Goal: Find specific page/section: Find specific page/section

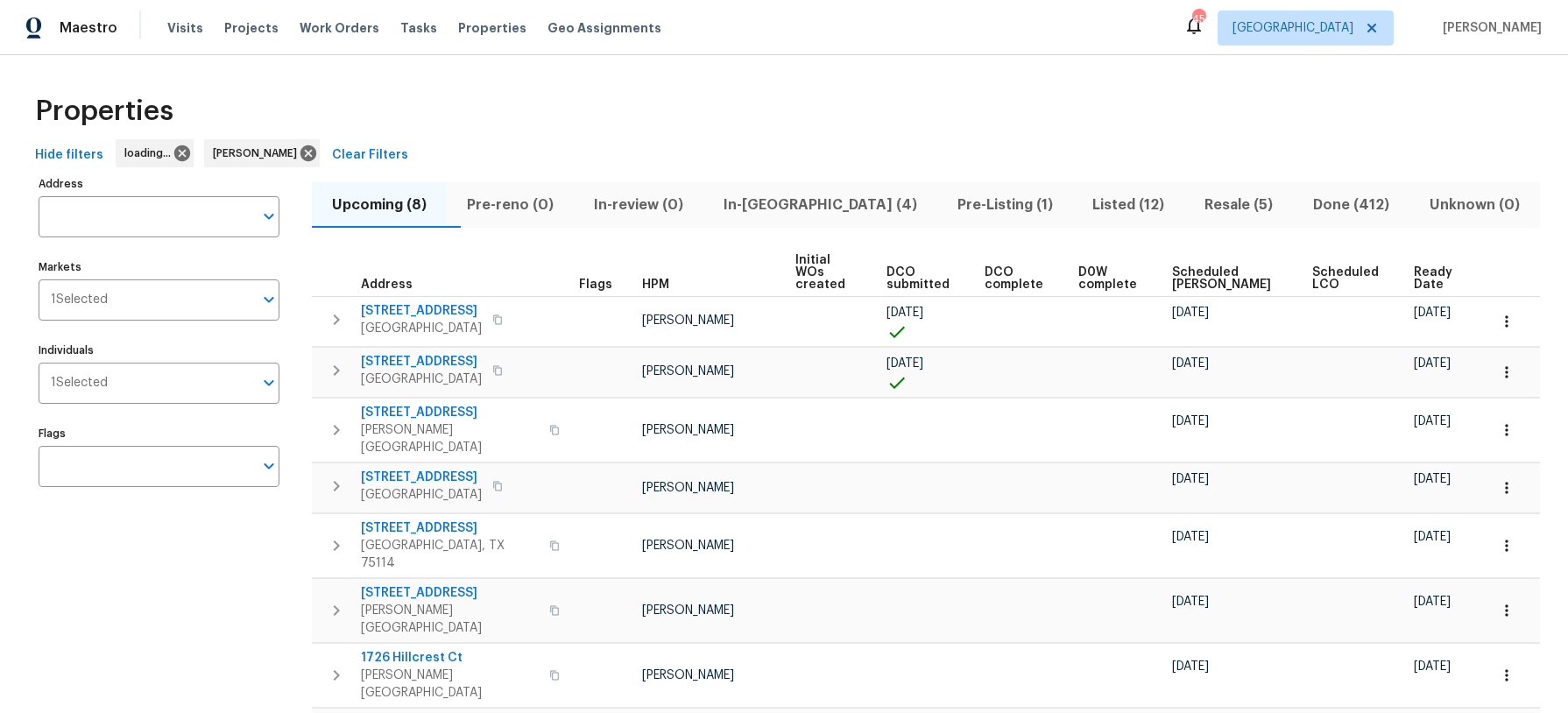
click at [815, 199] on span "In-reno (4)" at bounding box center [820, 204] width 213 height 24
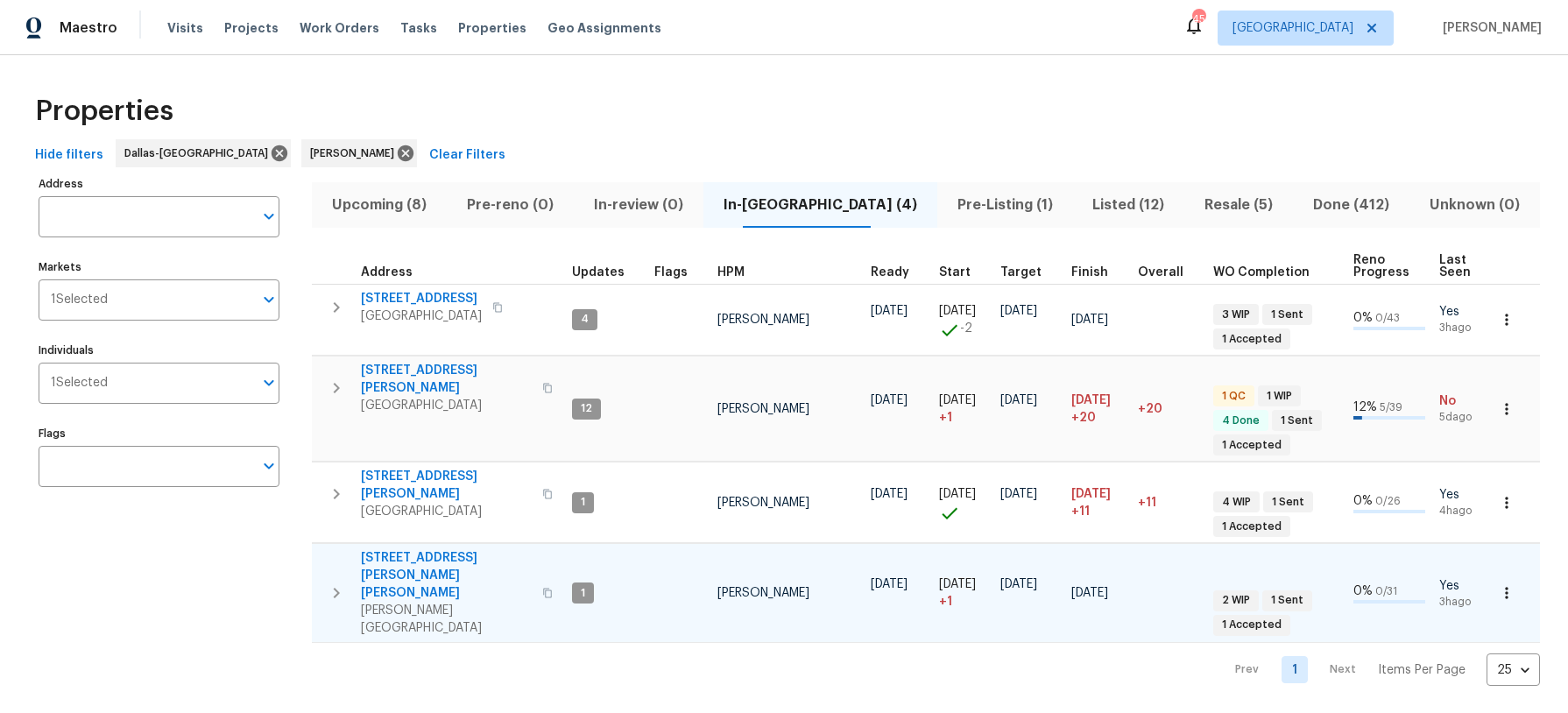
click at [431, 550] on span "302 Jennie Marie Cir" at bounding box center [446, 576] width 171 height 53
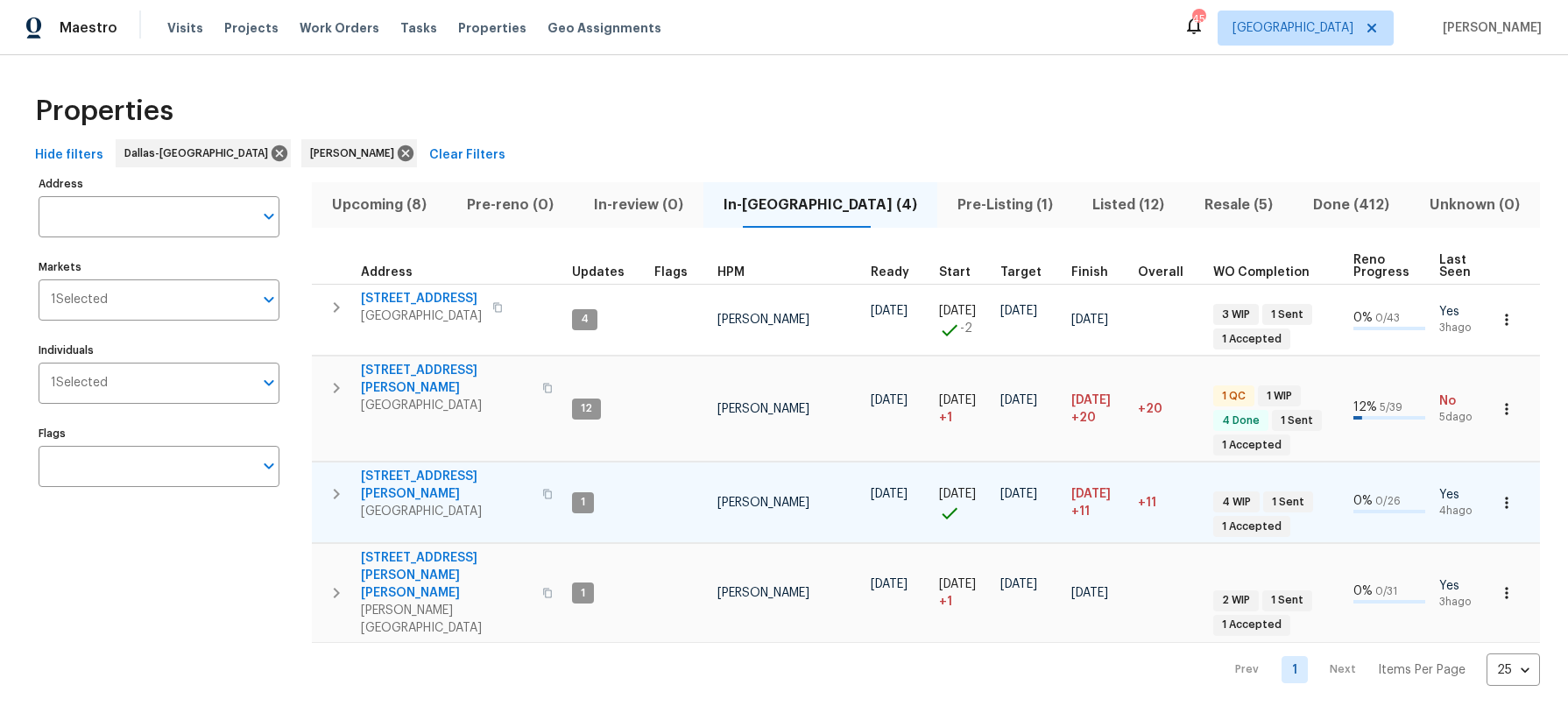
click at [400, 468] on span "4346 Hamilton Ave" at bounding box center [446, 485] width 171 height 35
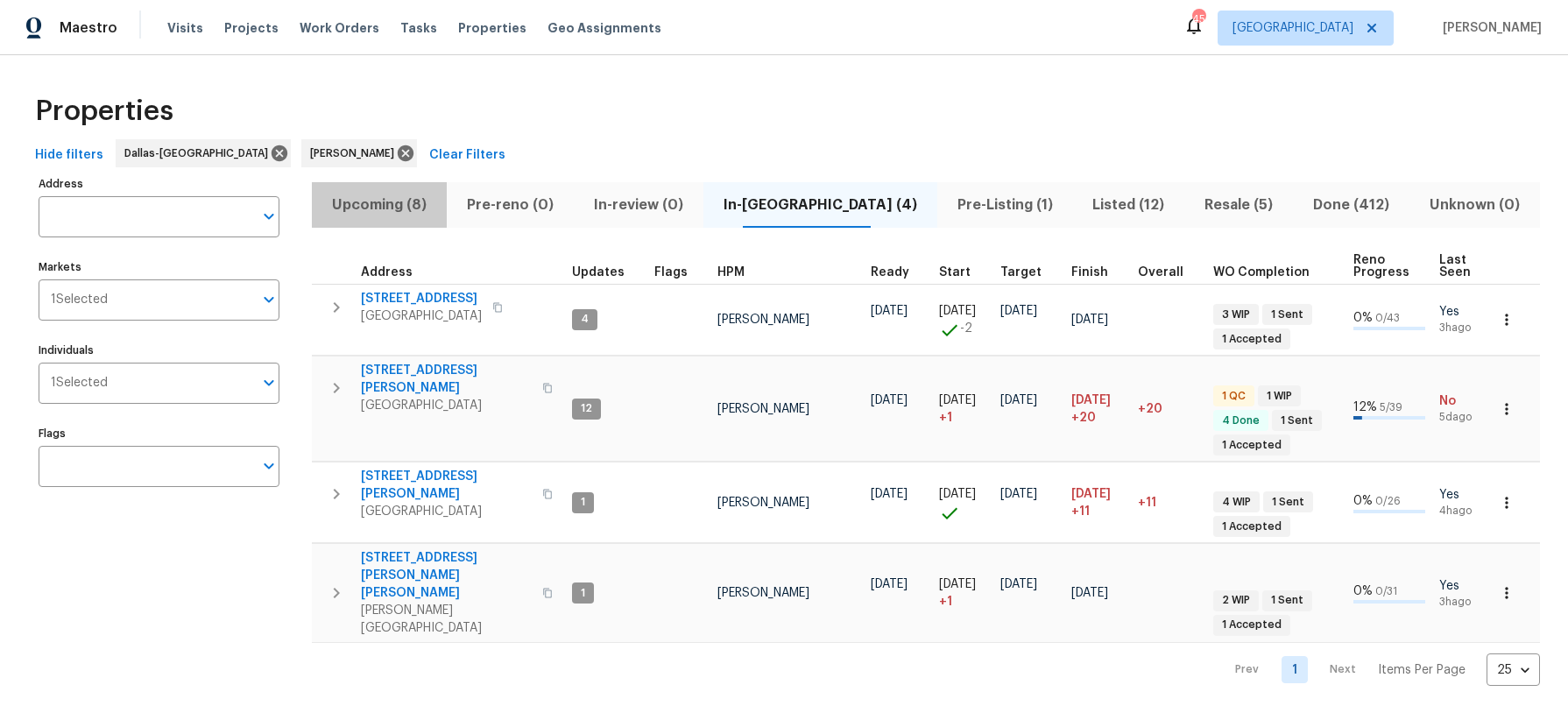
click at [371, 201] on span "Upcoming (8)" at bounding box center [379, 204] width 114 height 24
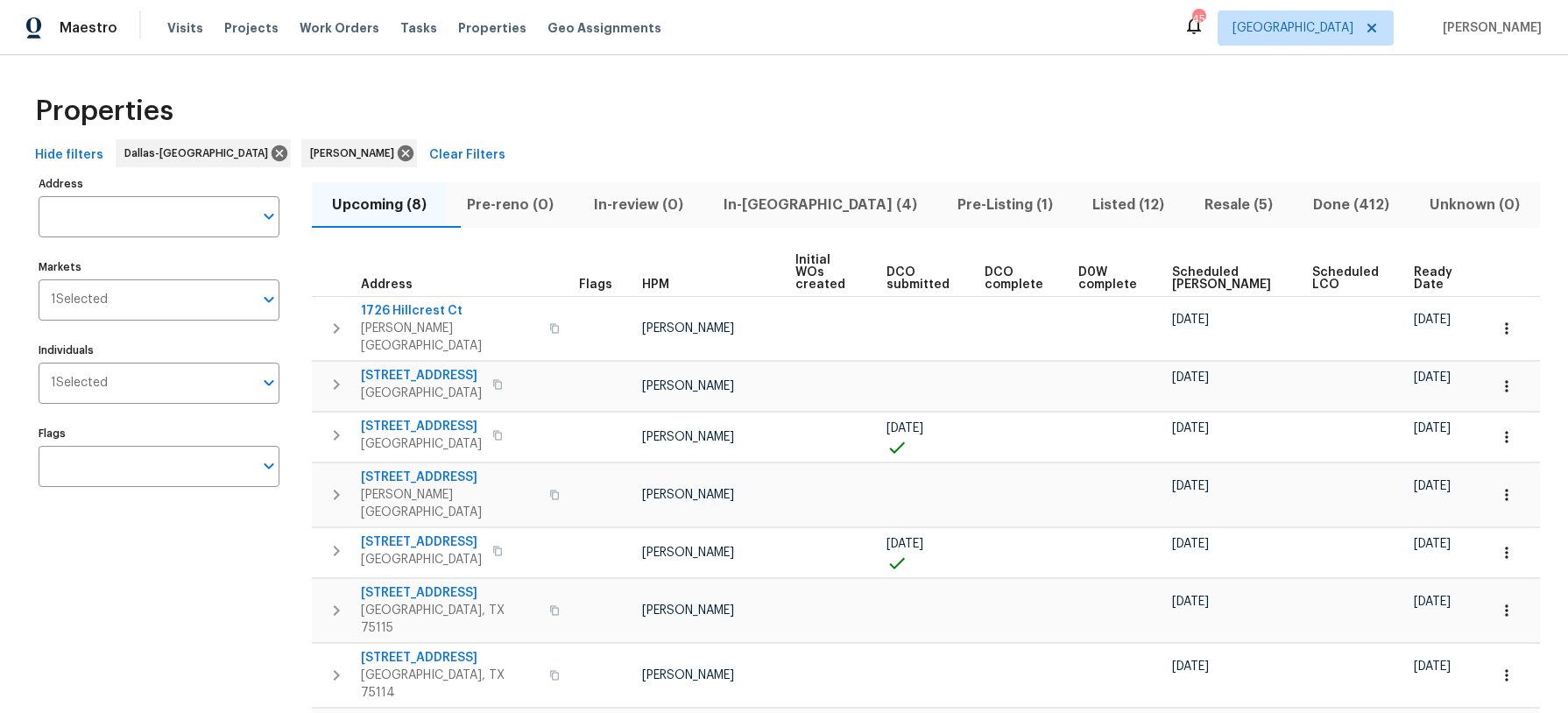
click at [1455, 267] on span "Ready Date" at bounding box center [1435, 278] width 44 height 24
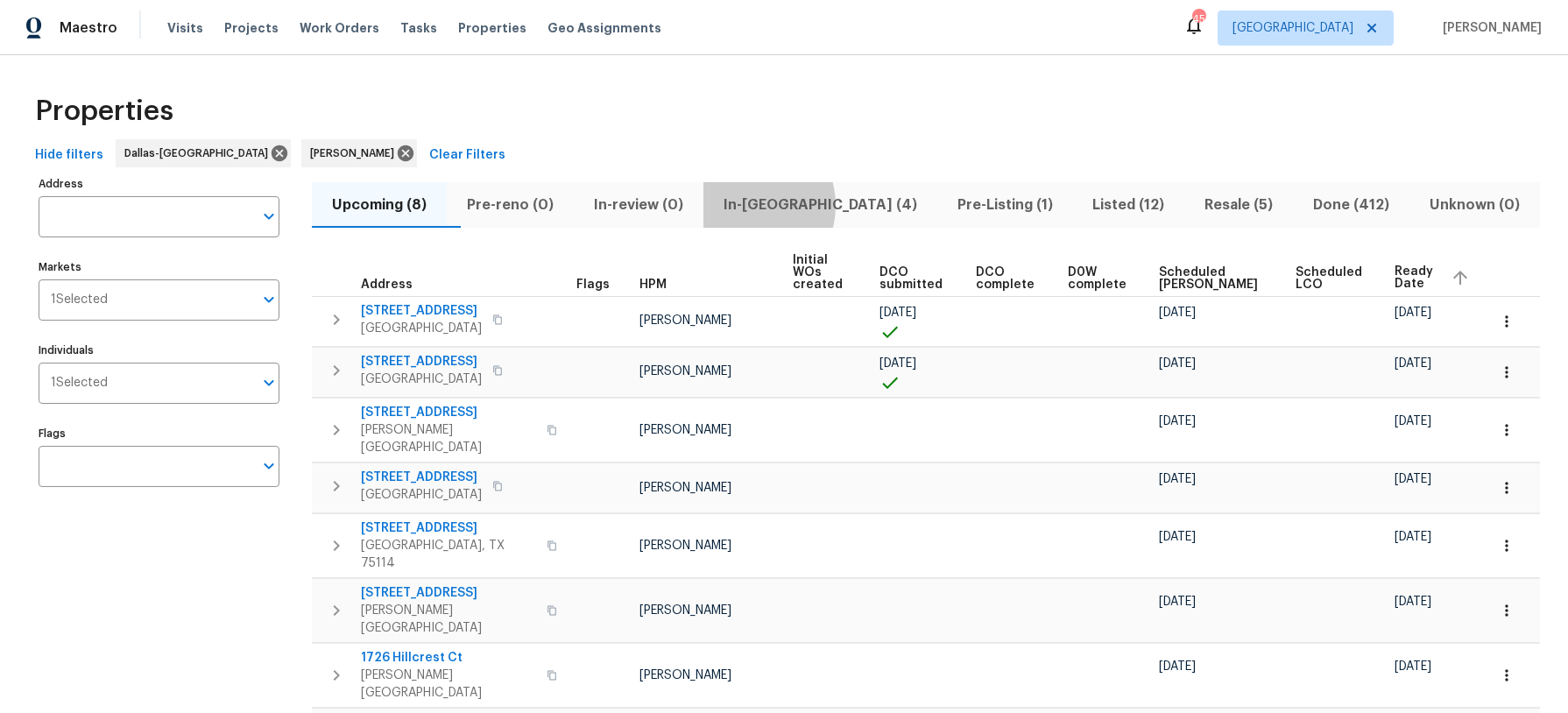
drag, startPoint x: 784, startPoint y: 205, endPoint x: 805, endPoint y: 206, distance: 21.0
click at [803, 206] on span "In-reno (4)" at bounding box center [820, 204] width 213 height 24
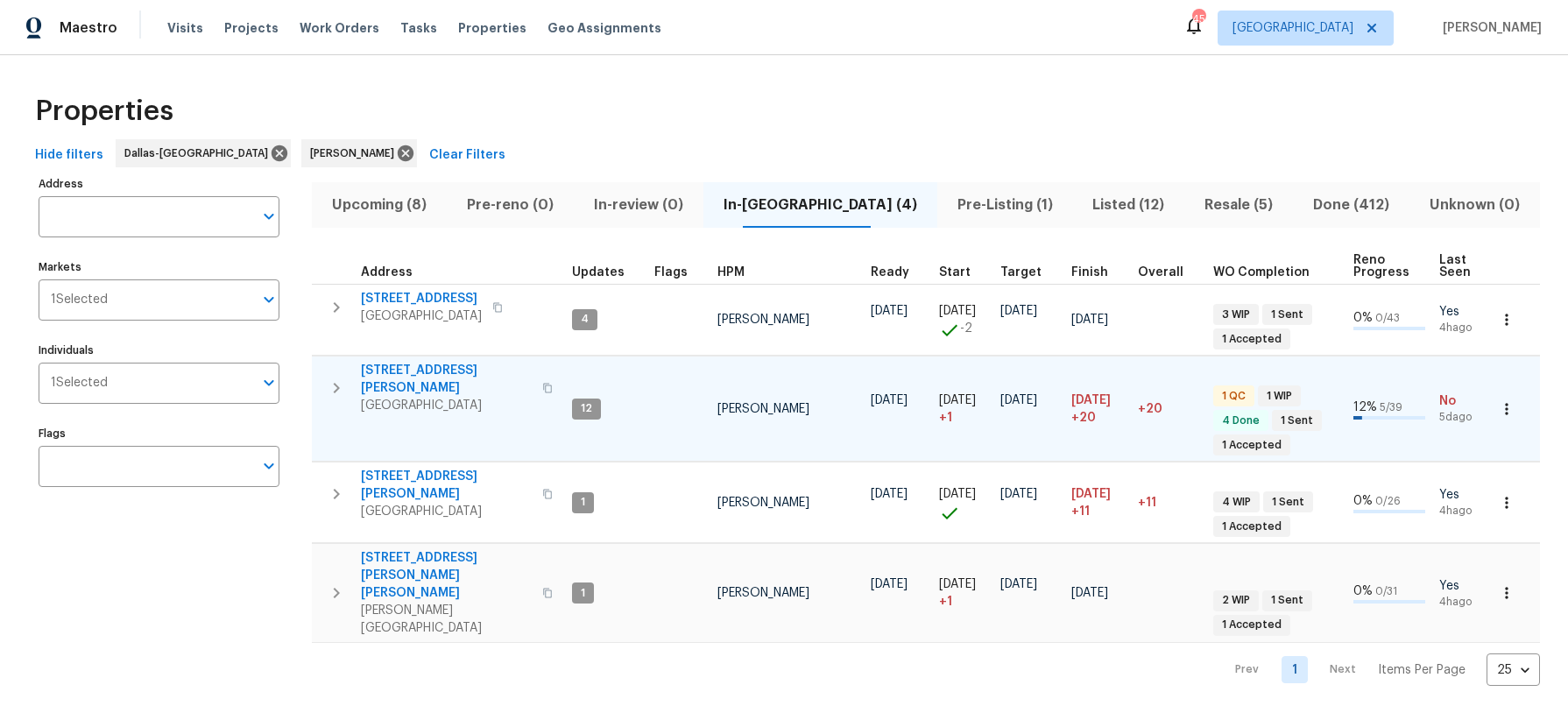
click at [424, 369] on span "120 Cole Rd" at bounding box center [446, 380] width 171 height 35
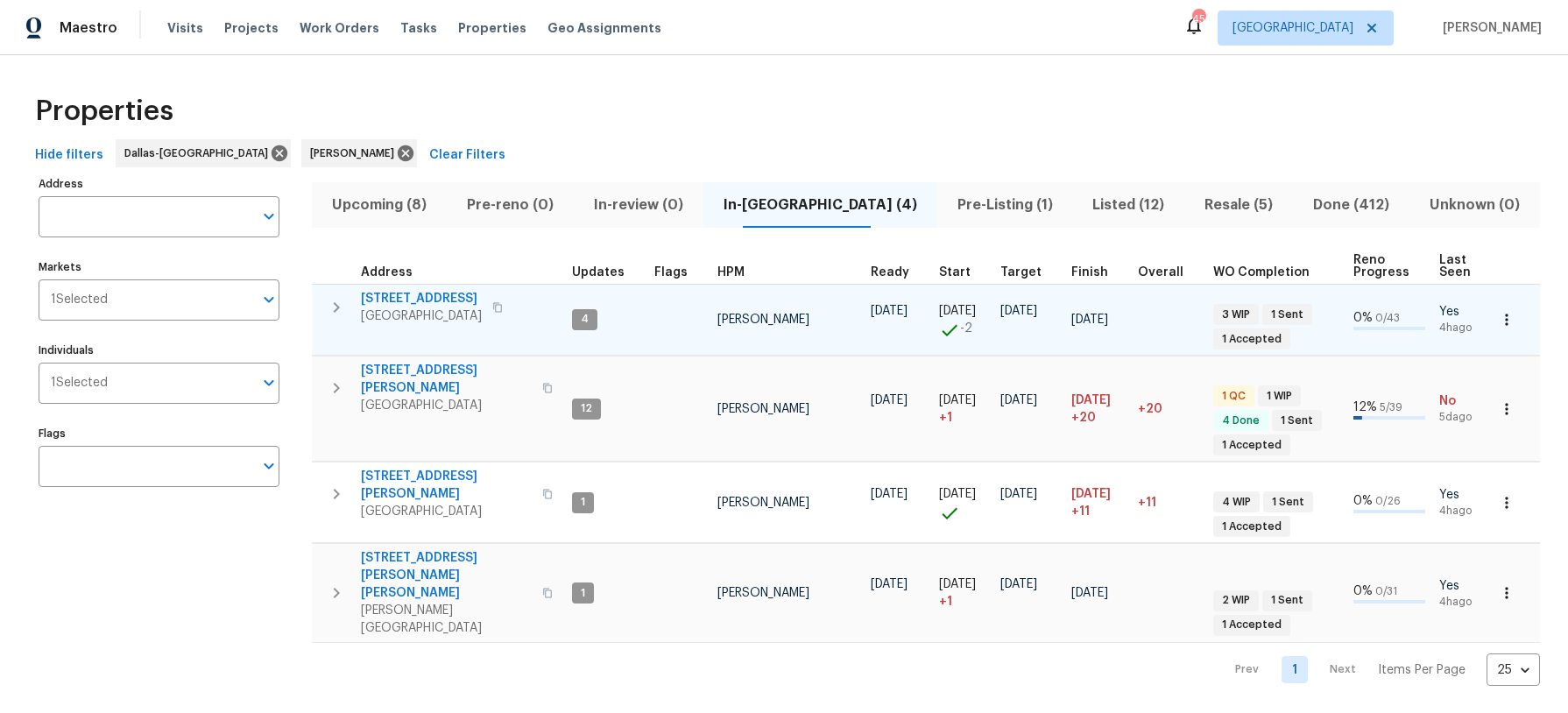
click at [401, 293] on span "5418 Bradford Dr" at bounding box center [422, 299] width 121 height 18
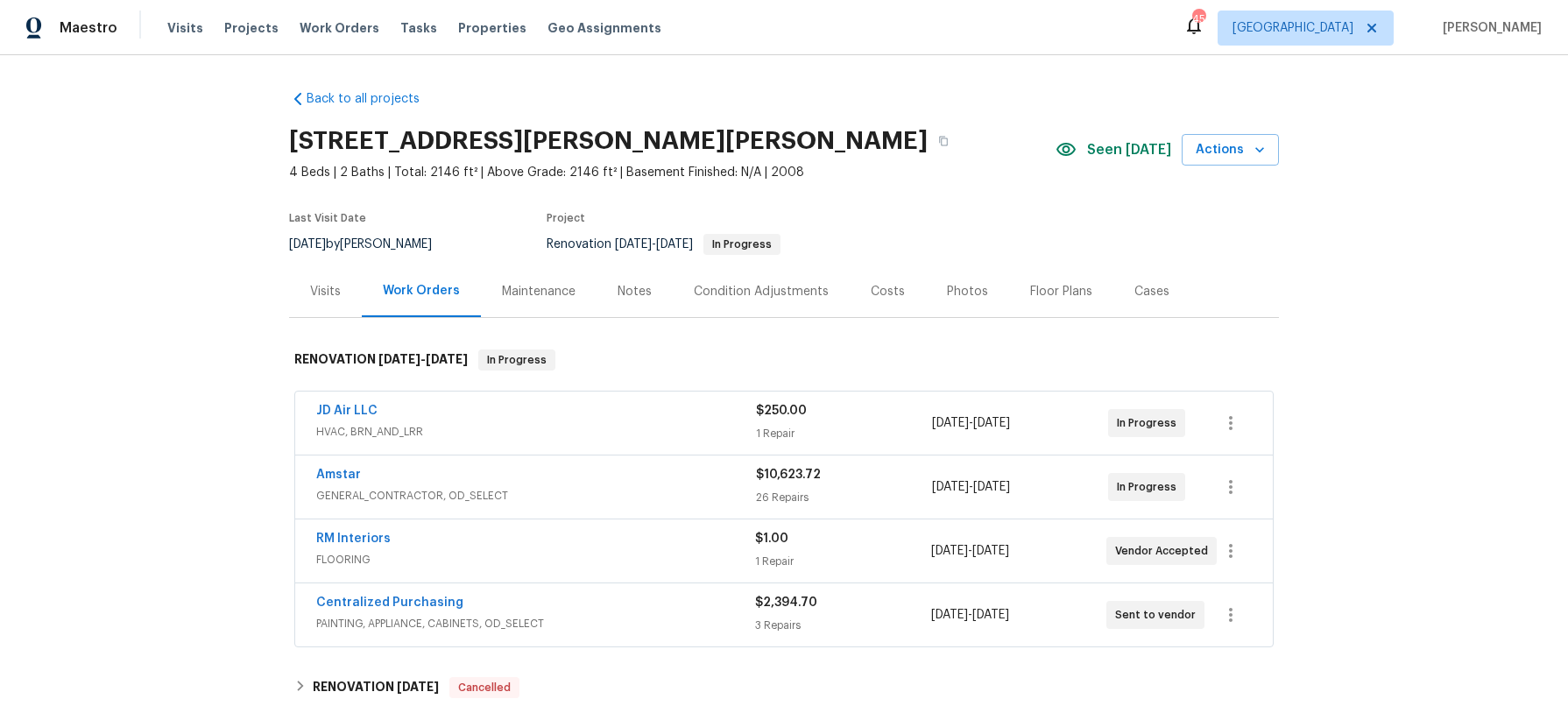
click at [877, 296] on div "Costs" at bounding box center [887, 292] width 34 height 18
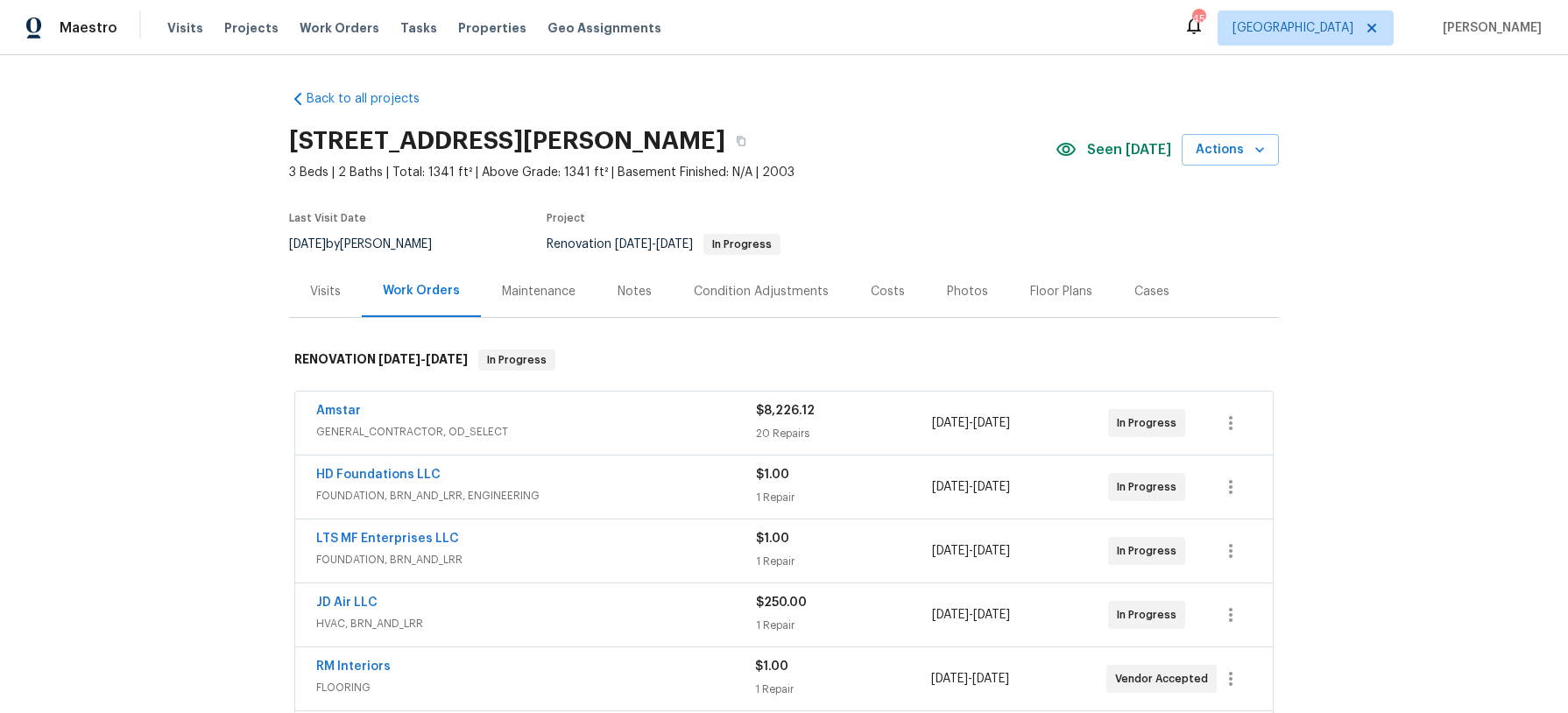
click at [891, 286] on div "Costs" at bounding box center [887, 292] width 34 height 18
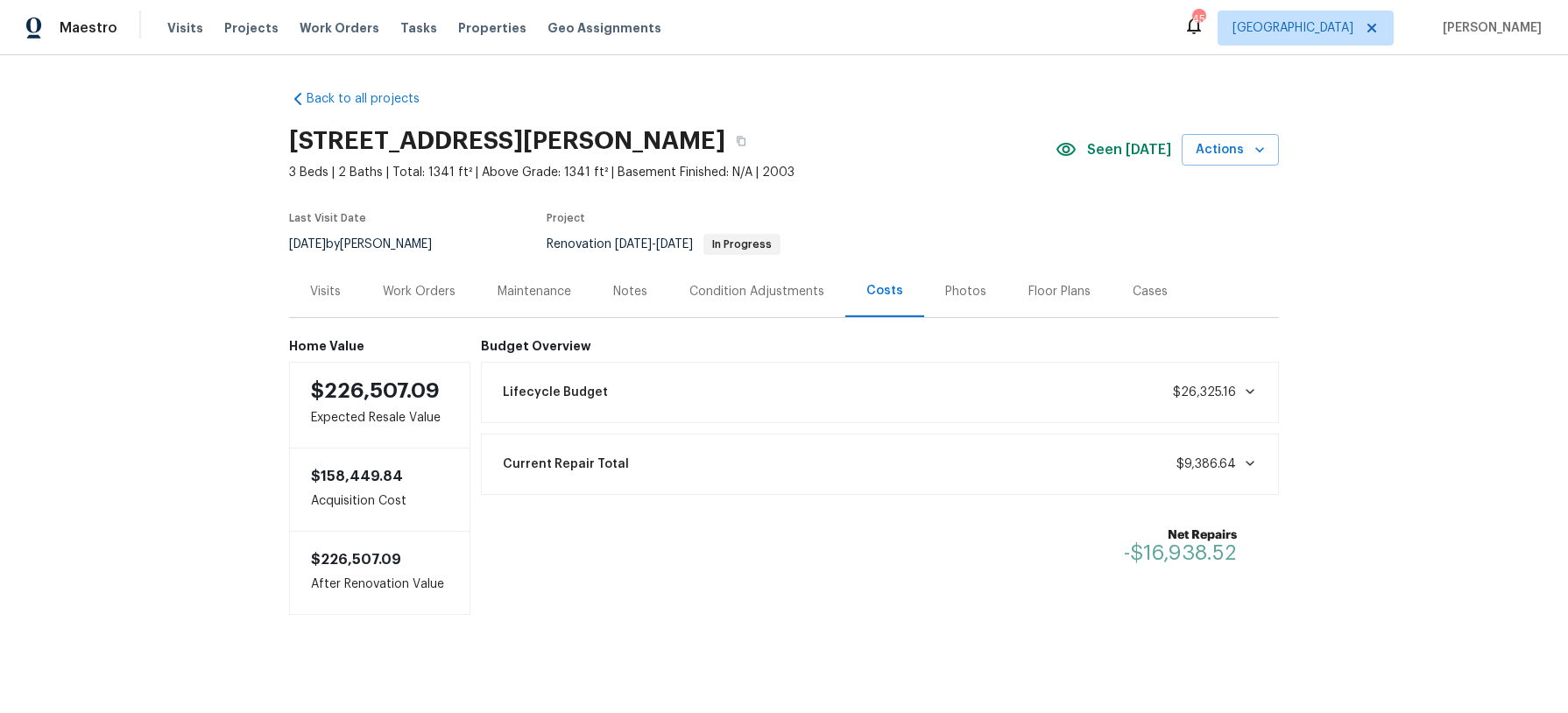
click at [638, 292] on div "Notes" at bounding box center [630, 292] width 34 height 18
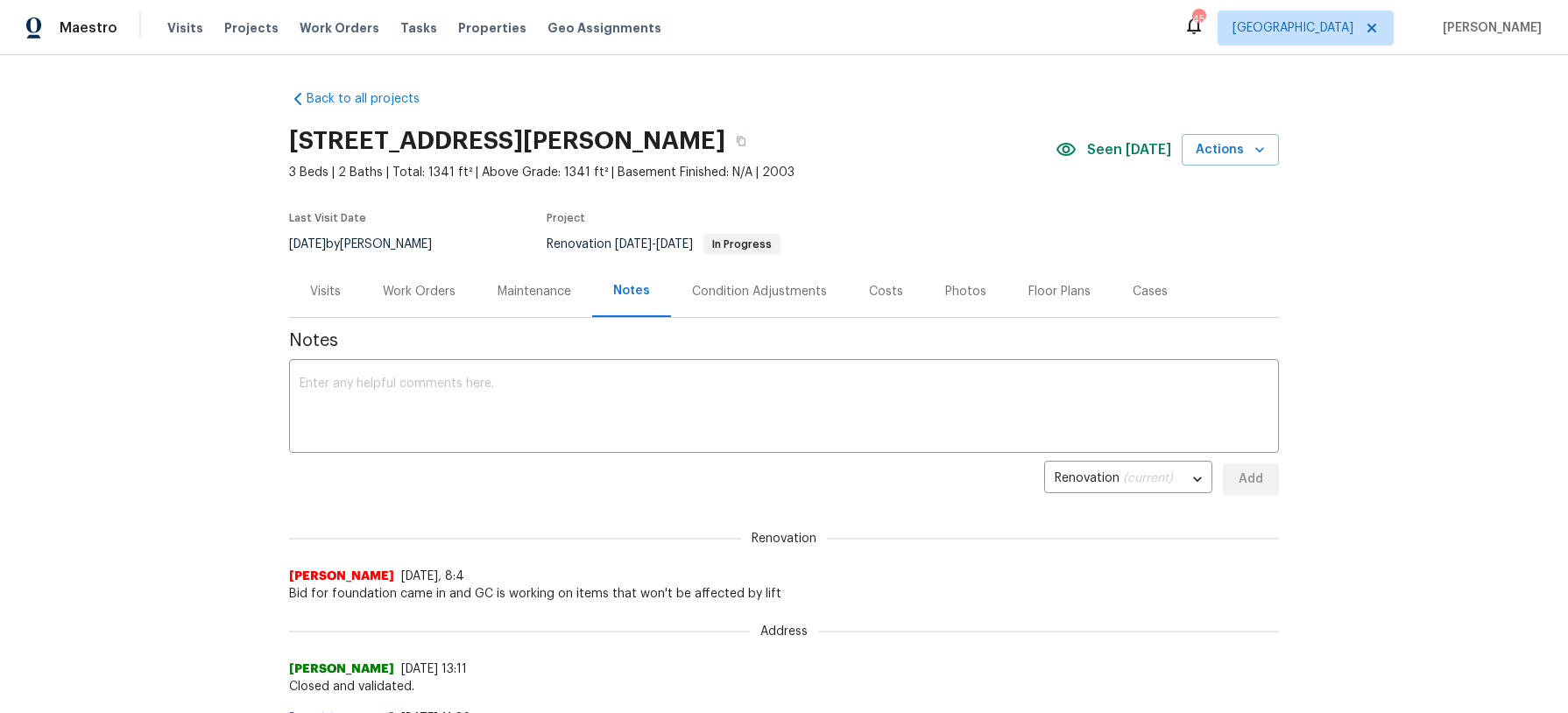
scroll to position [1, 0]
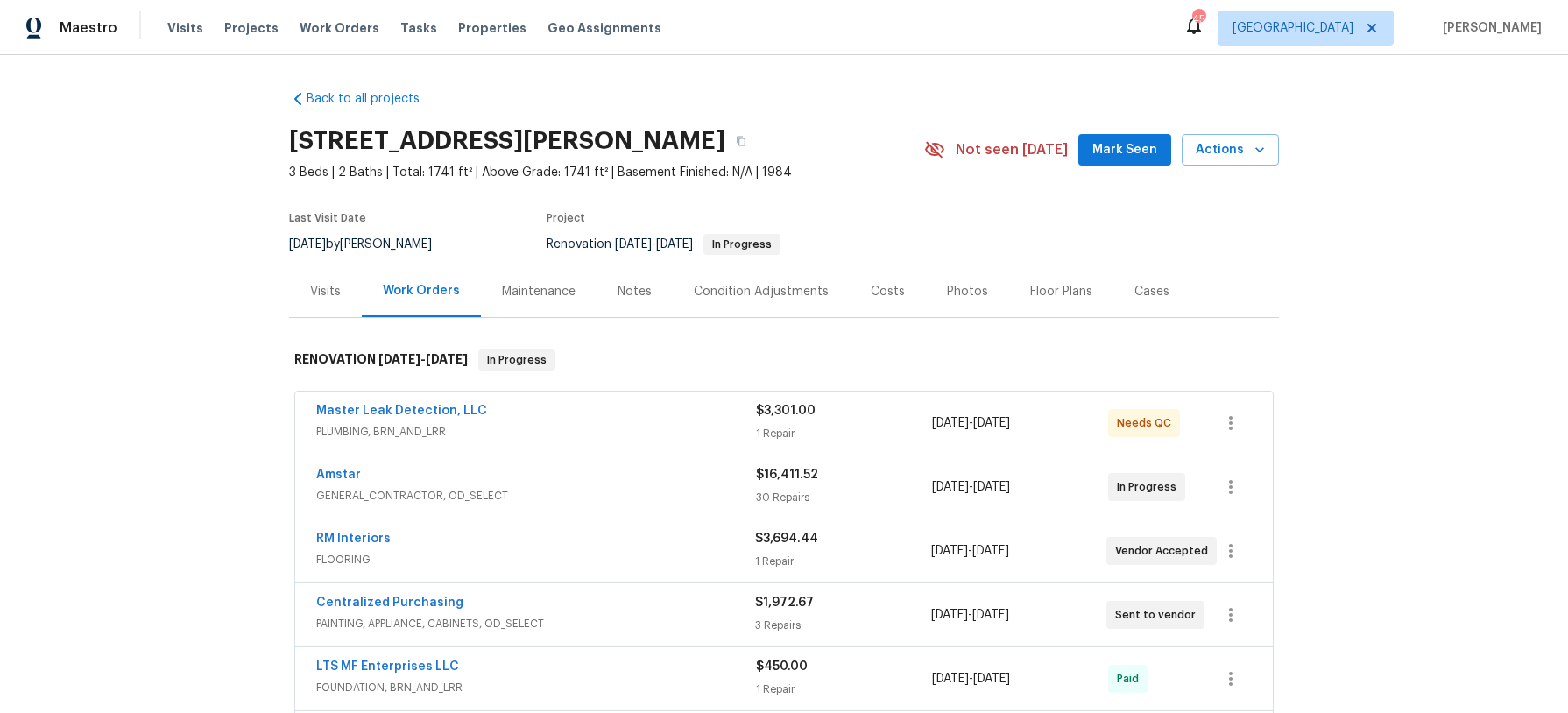
click at [884, 292] on div "Costs" at bounding box center [887, 292] width 34 height 18
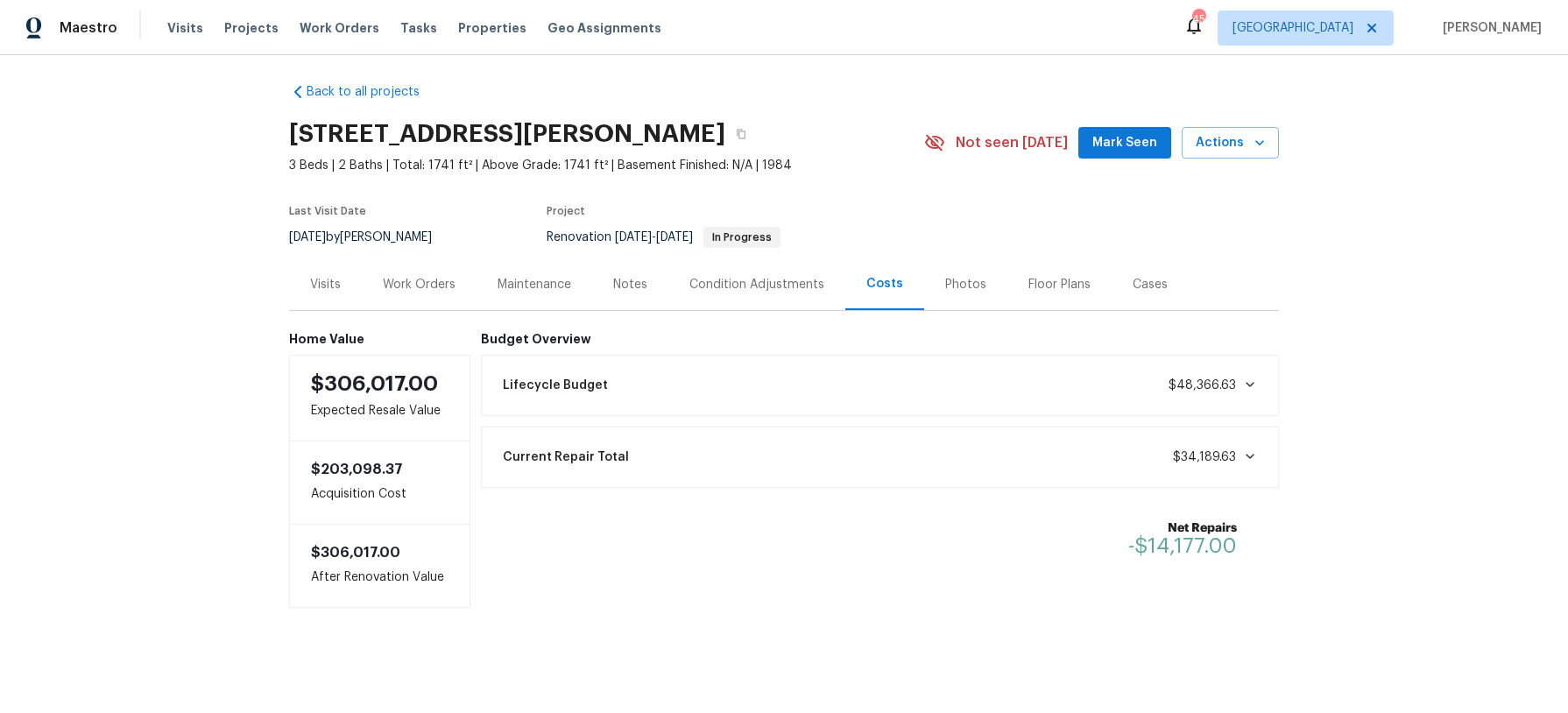
scroll to position [4, 0]
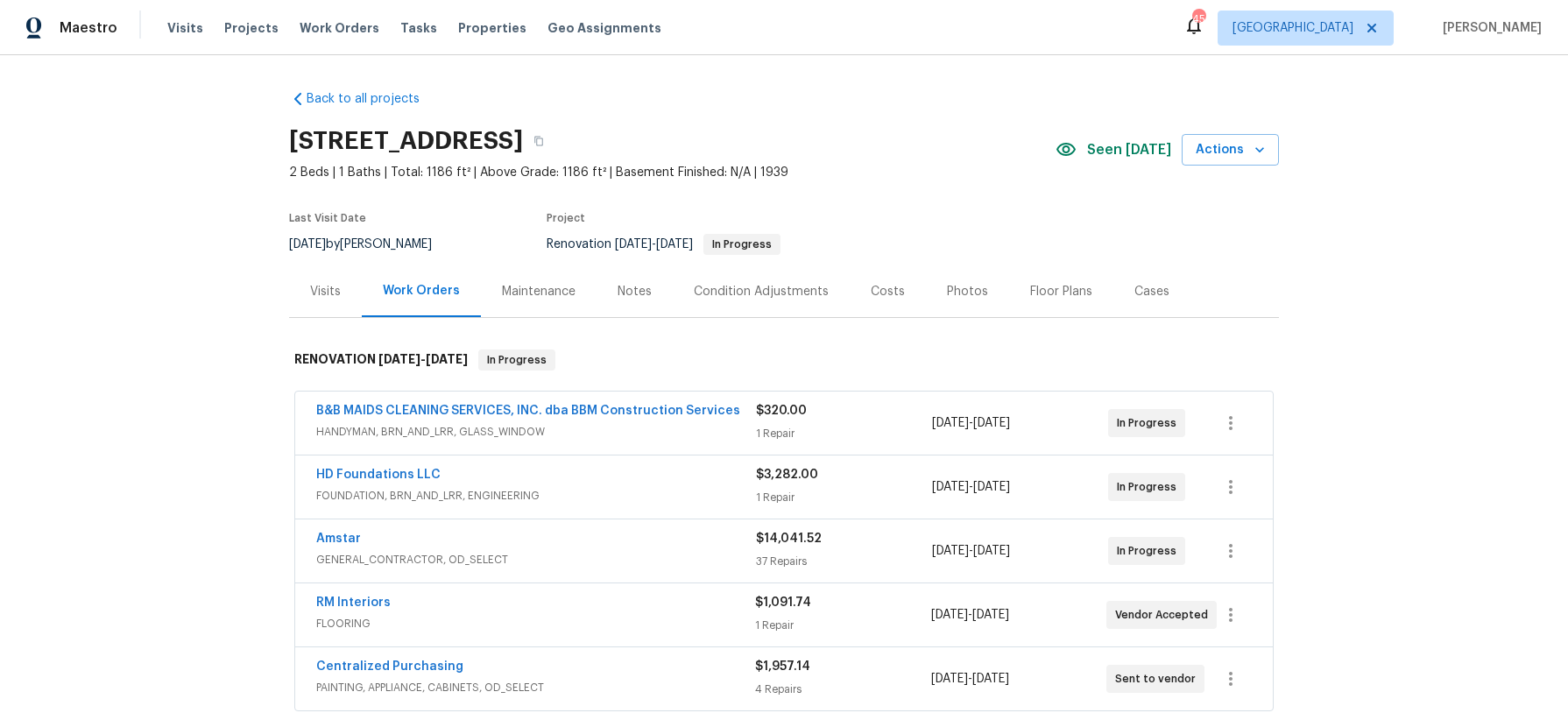
click at [899, 302] on div "Costs" at bounding box center [887, 291] width 76 height 52
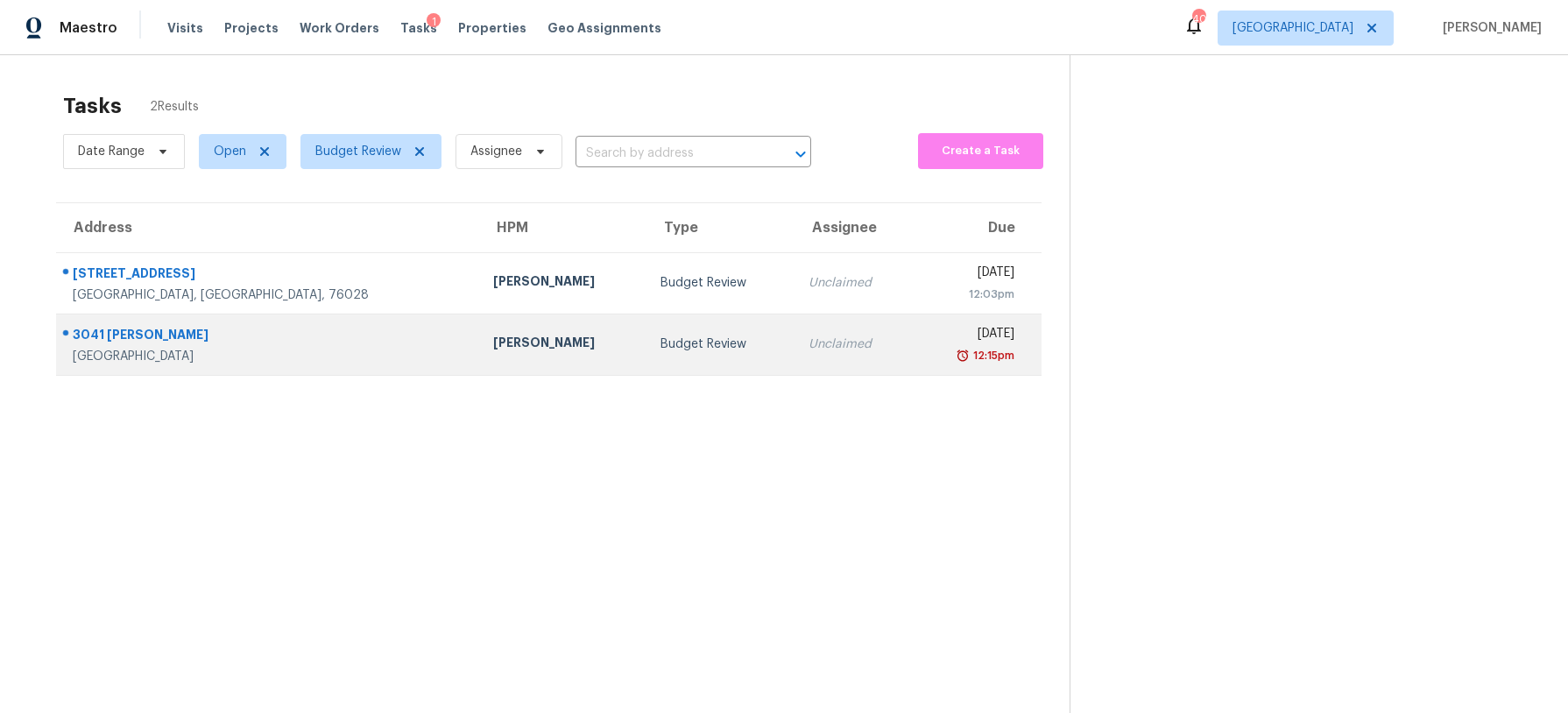
click at [661, 338] on div "Budget Review" at bounding box center [721, 345] width 119 height 18
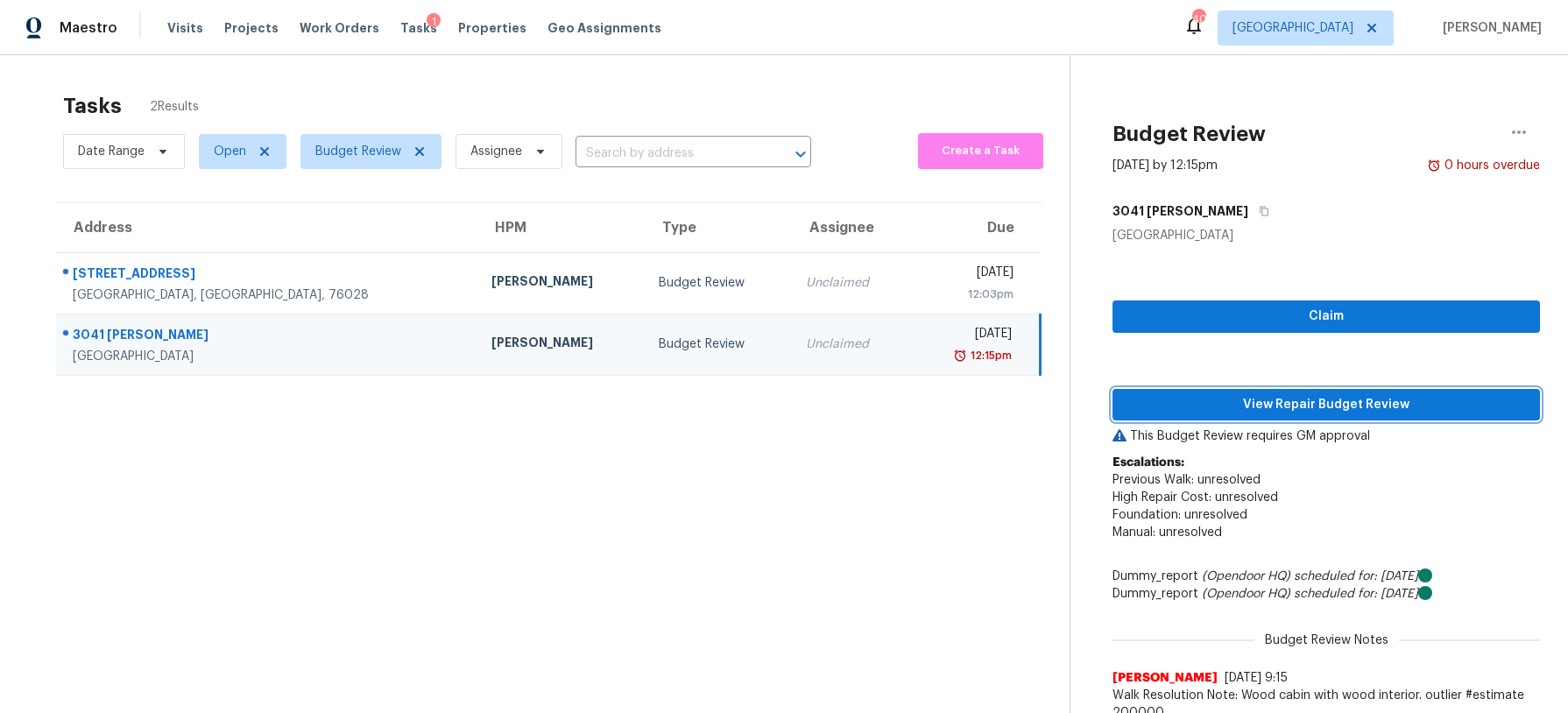
click at [1230, 400] on span "View Repair Budget Review" at bounding box center [1326, 405] width 399 height 21
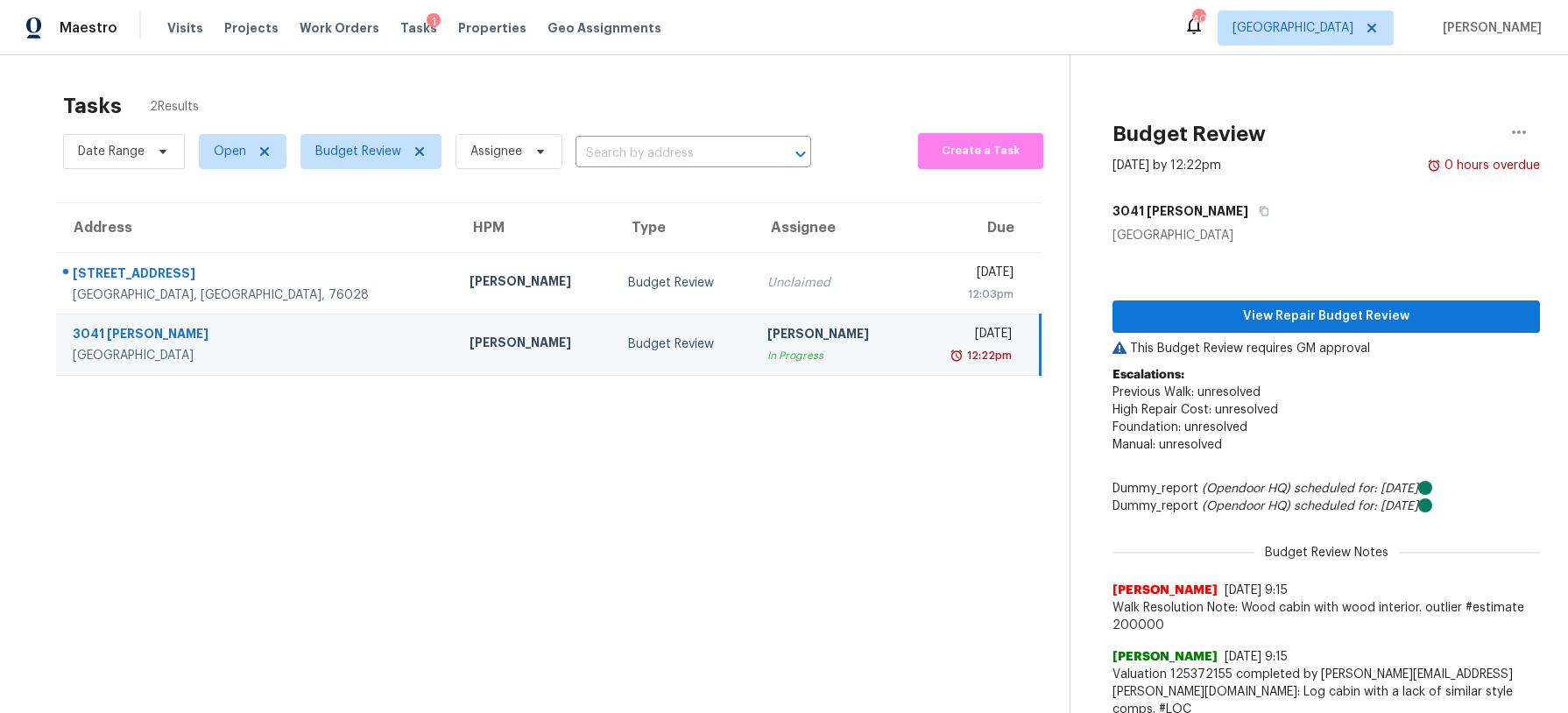
click at [628, 348] on div "Budget Review" at bounding box center [683, 345] width 111 height 18
click at [1188, 312] on span "View Repair Budget Review" at bounding box center [1326, 316] width 399 height 21
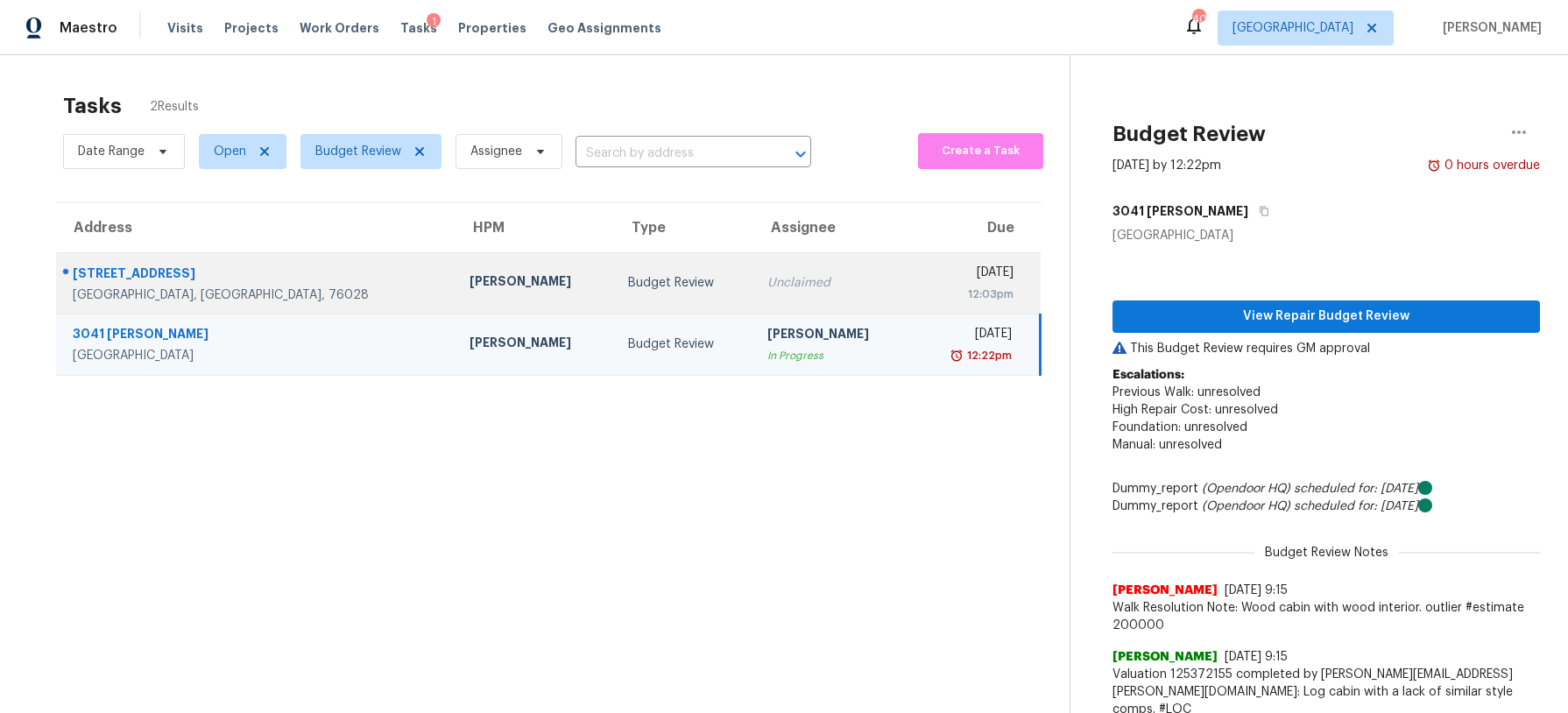
click at [756, 270] on td "Unclaimed" at bounding box center [833, 282] width 158 height 62
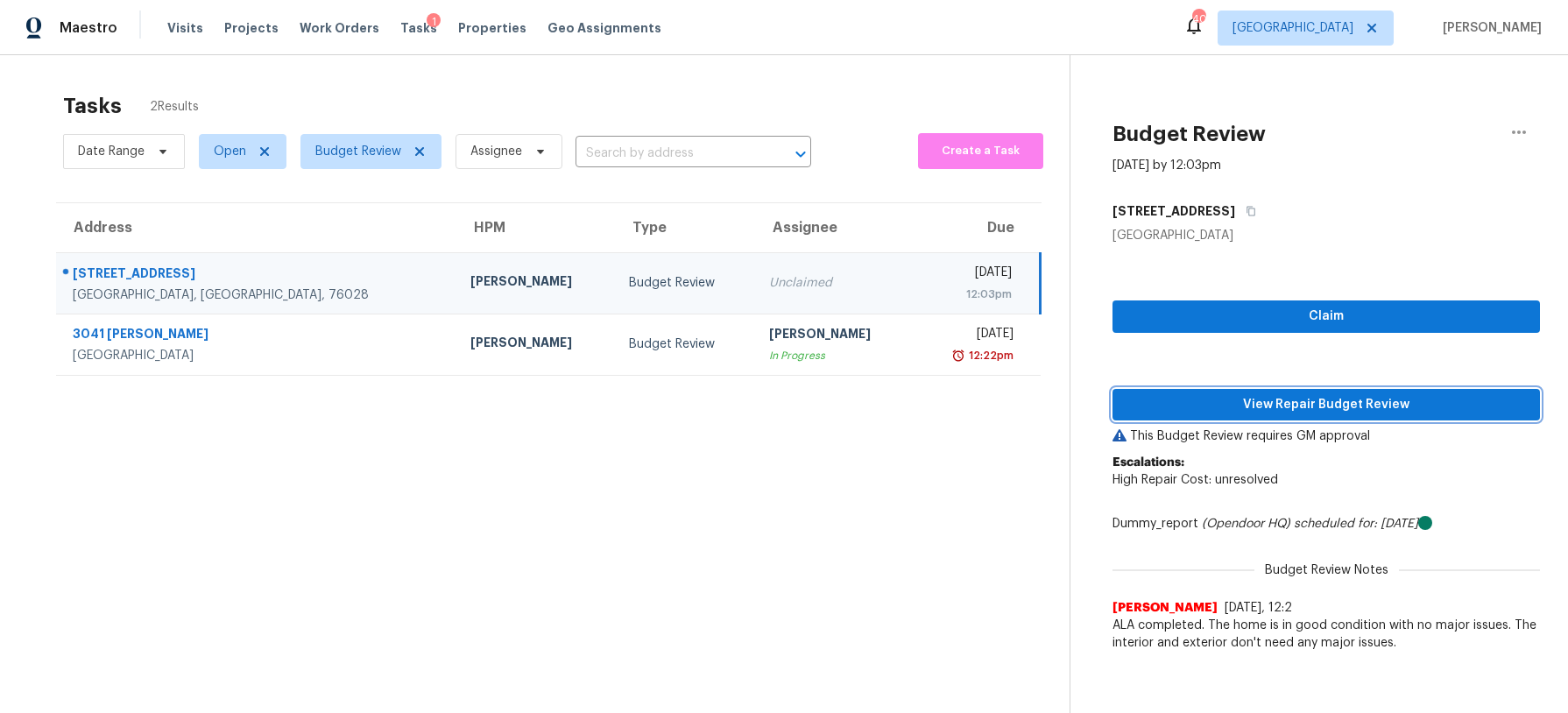
click at [1343, 404] on span "View Repair Budget Review" at bounding box center [1326, 405] width 399 height 21
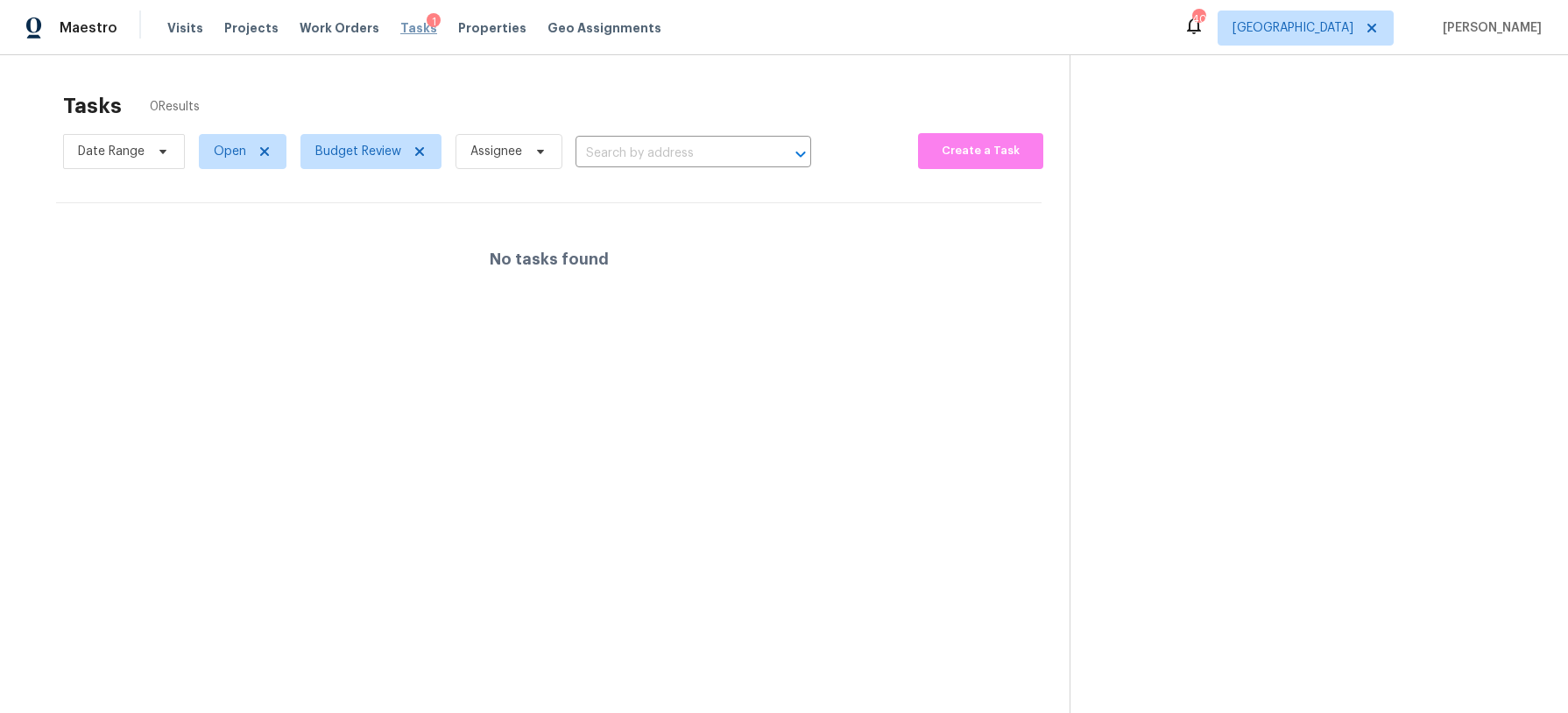
click at [401, 31] on span "Tasks" at bounding box center [419, 27] width 37 height 13
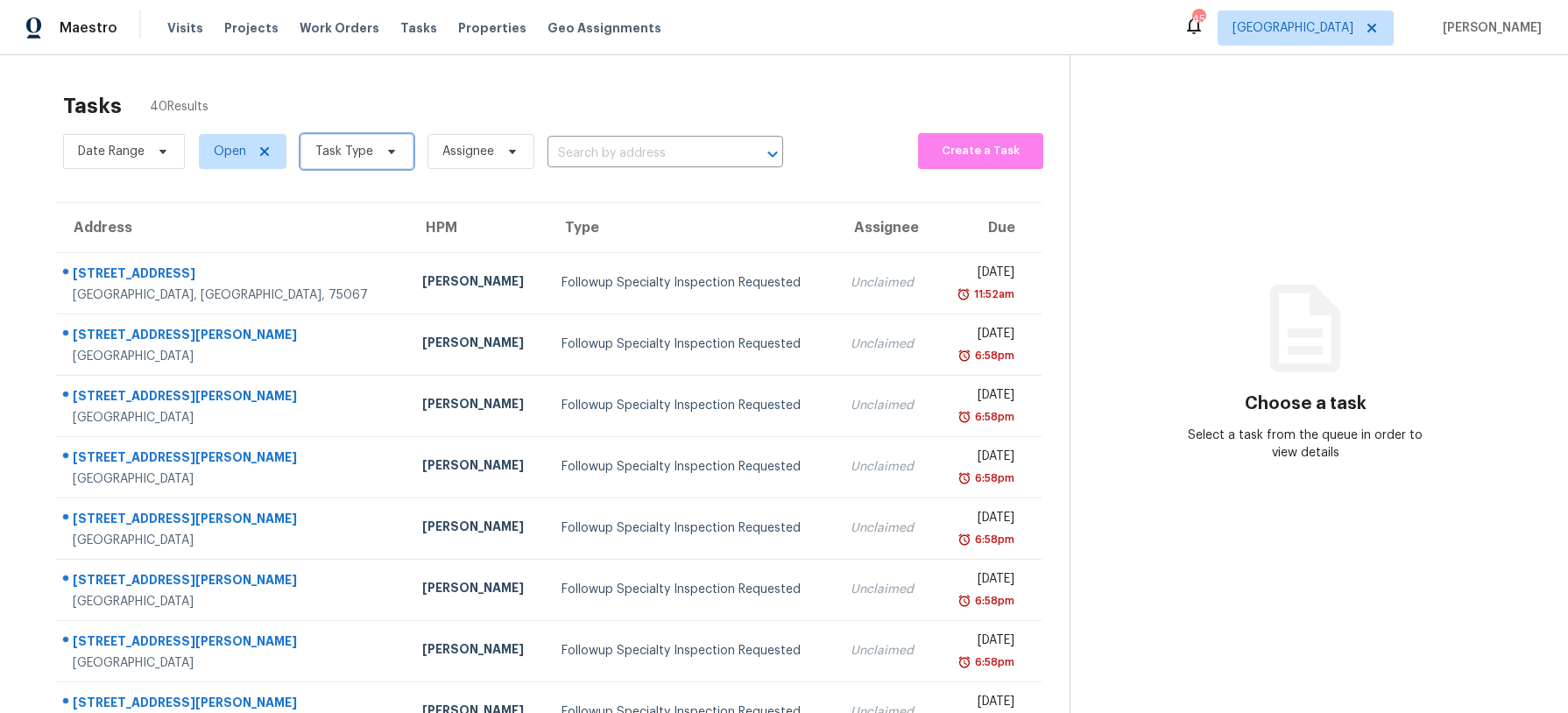
click at [397, 156] on span "Task Type" at bounding box center [357, 151] width 113 height 35
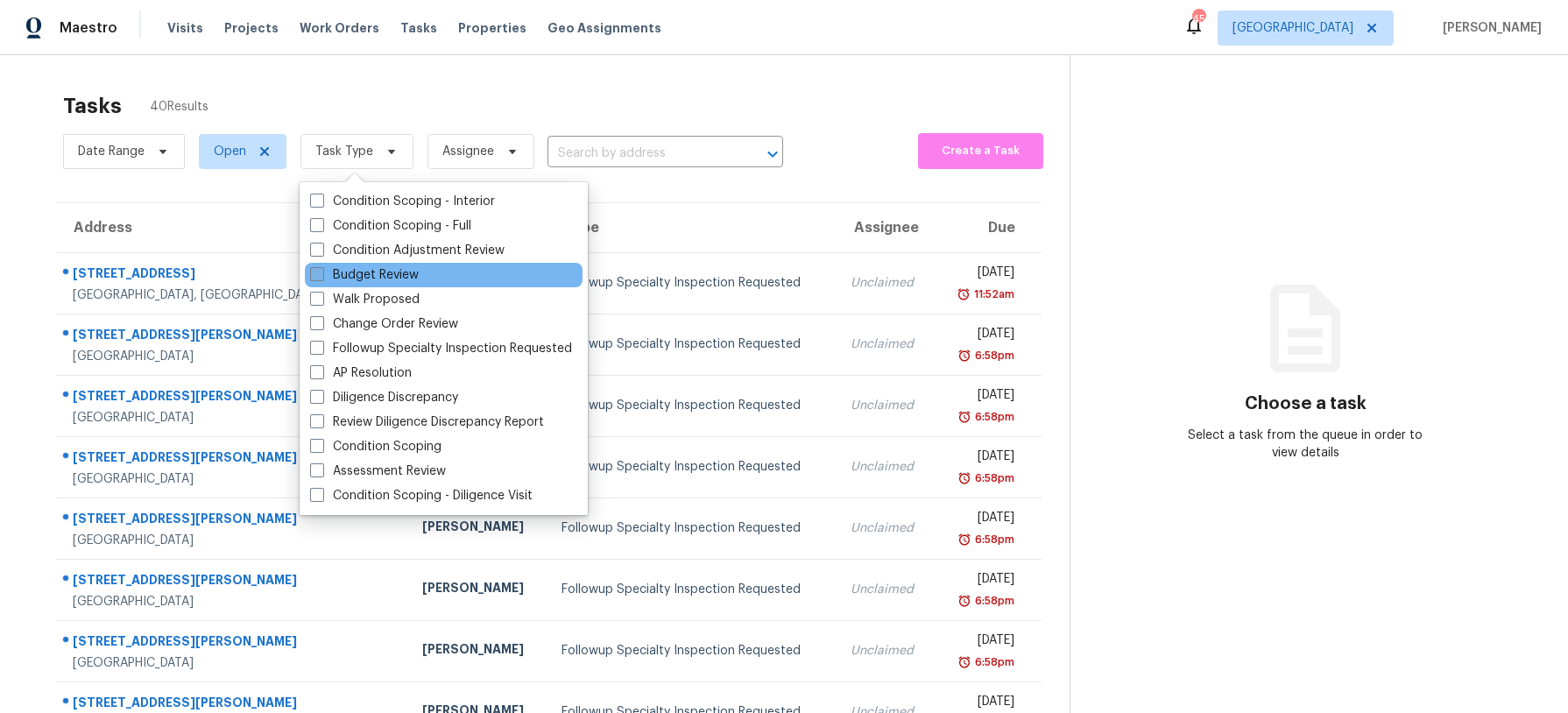
click at [403, 277] on label "Budget Review" at bounding box center [364, 275] width 108 height 18
click at [321, 277] on input "Budget Review" at bounding box center [316, 273] width 12 height 12
checkbox input "true"
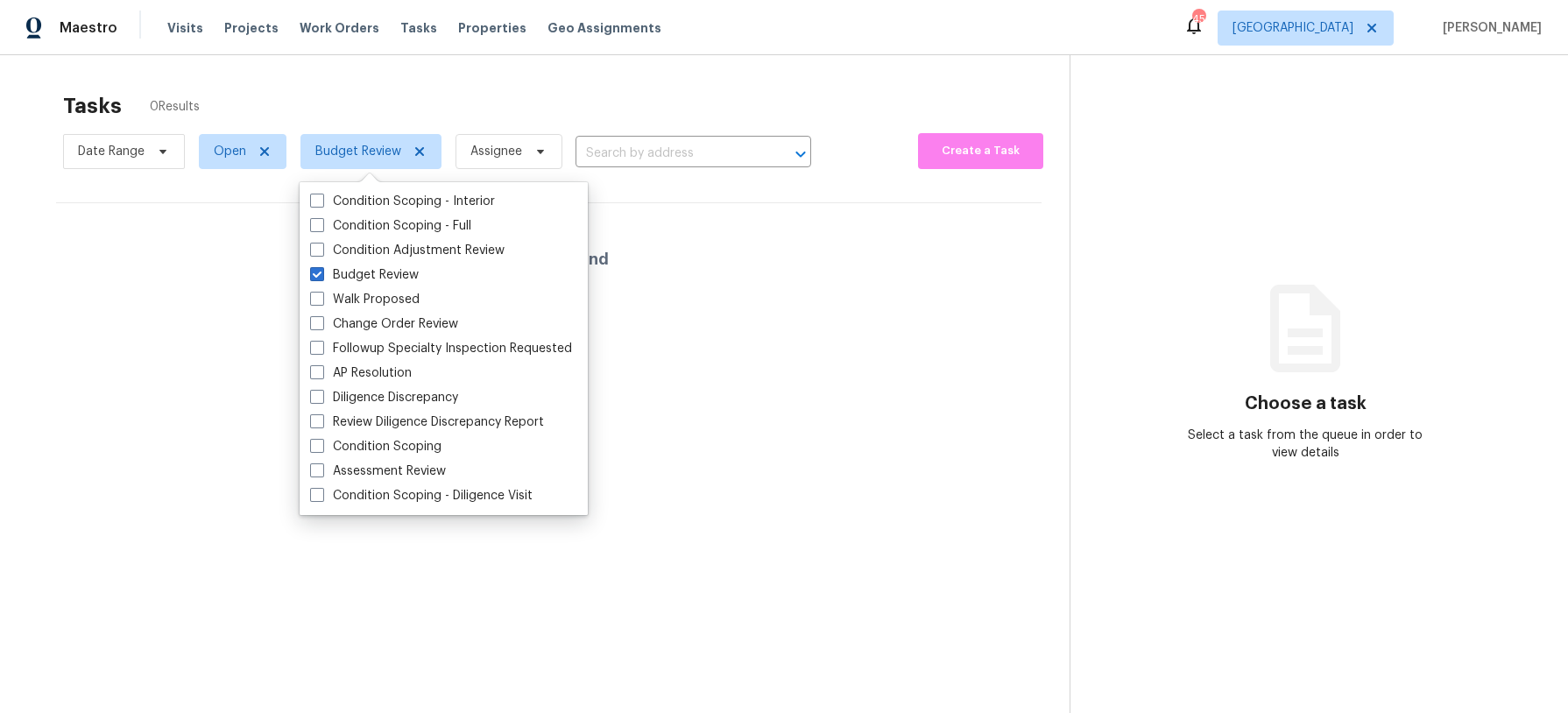
click at [400, 109] on div "Tasks 0 Results" at bounding box center [566, 105] width 1007 height 46
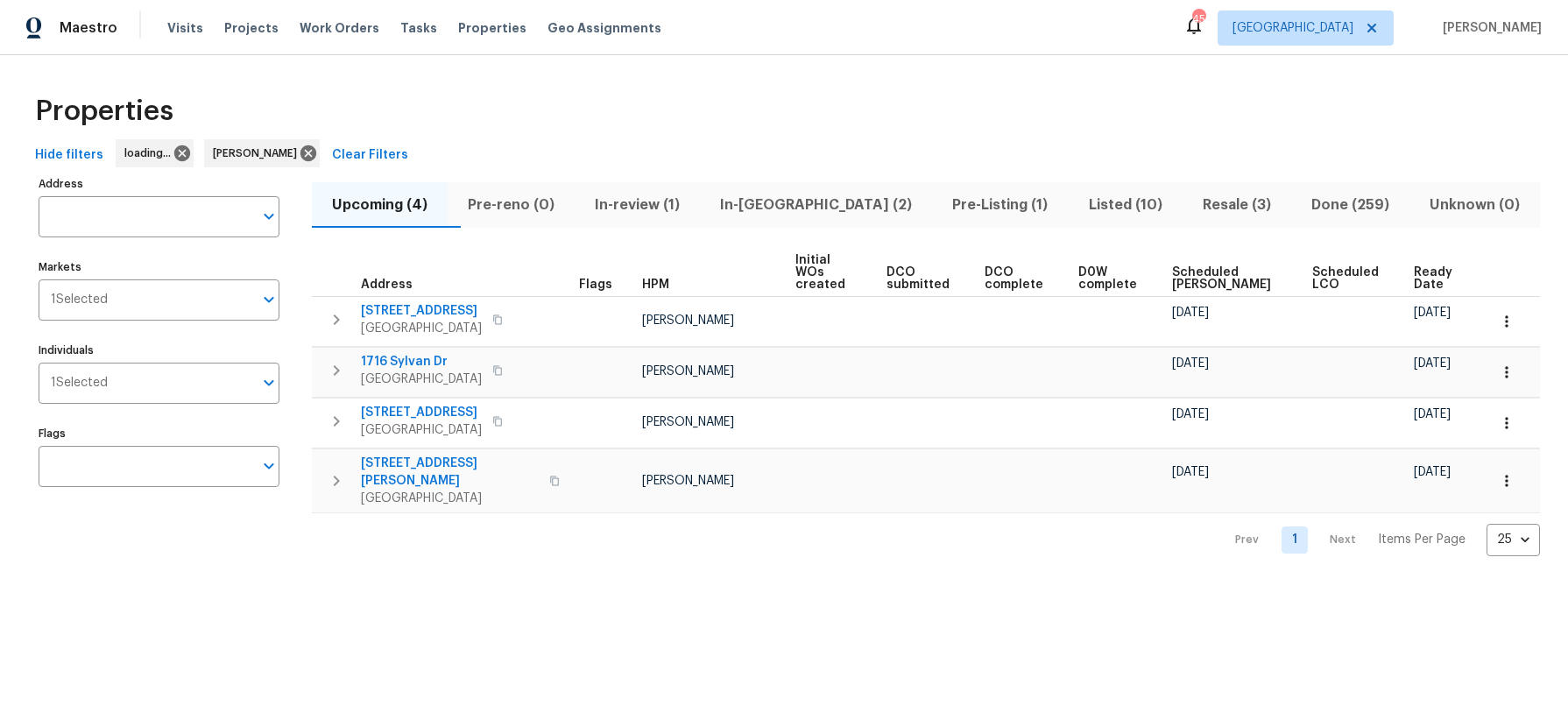
click at [659, 205] on span "In-review (1)" at bounding box center [637, 204] width 104 height 24
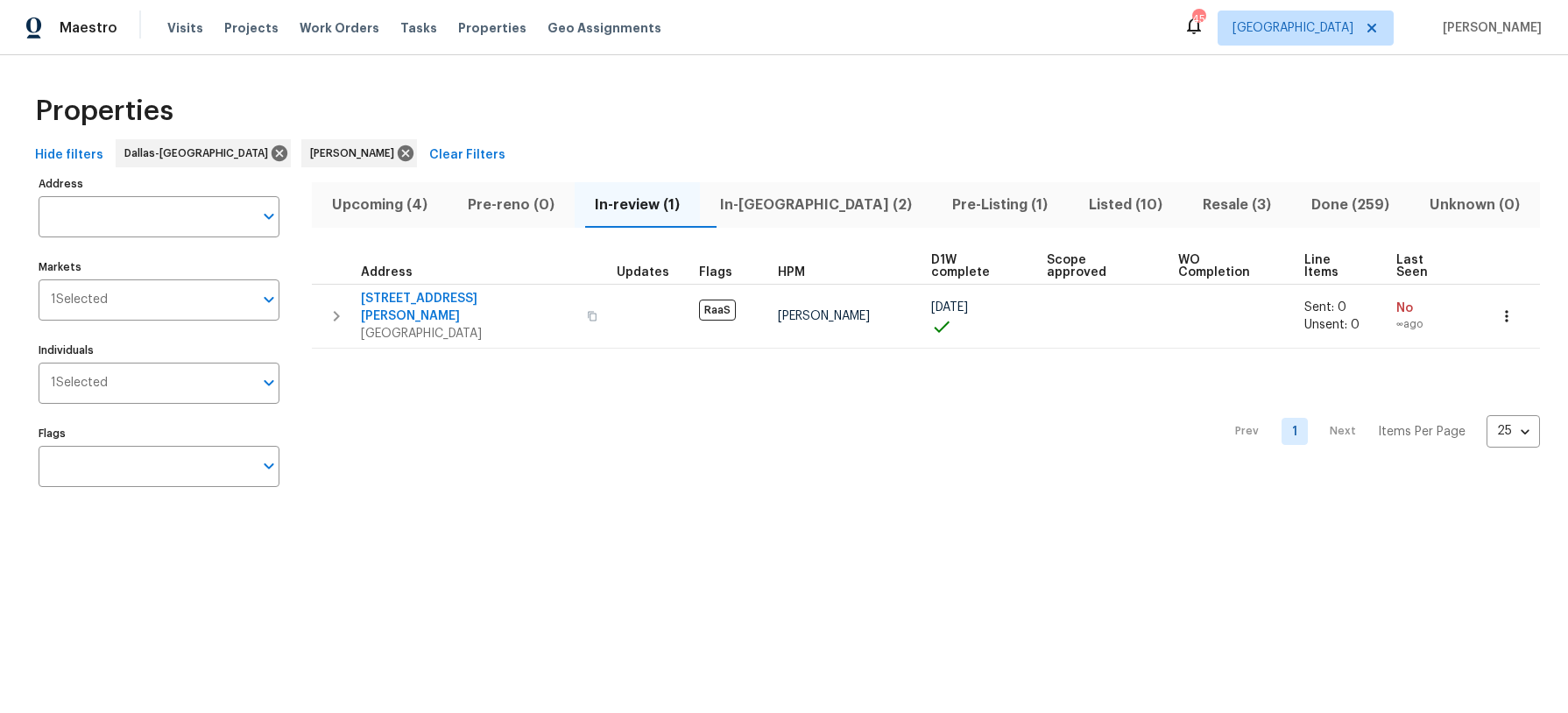
click at [789, 202] on span "In-[GEOGRAPHIC_DATA] (2)" at bounding box center [816, 204] width 211 height 24
